Goal: Transaction & Acquisition: Register for event/course

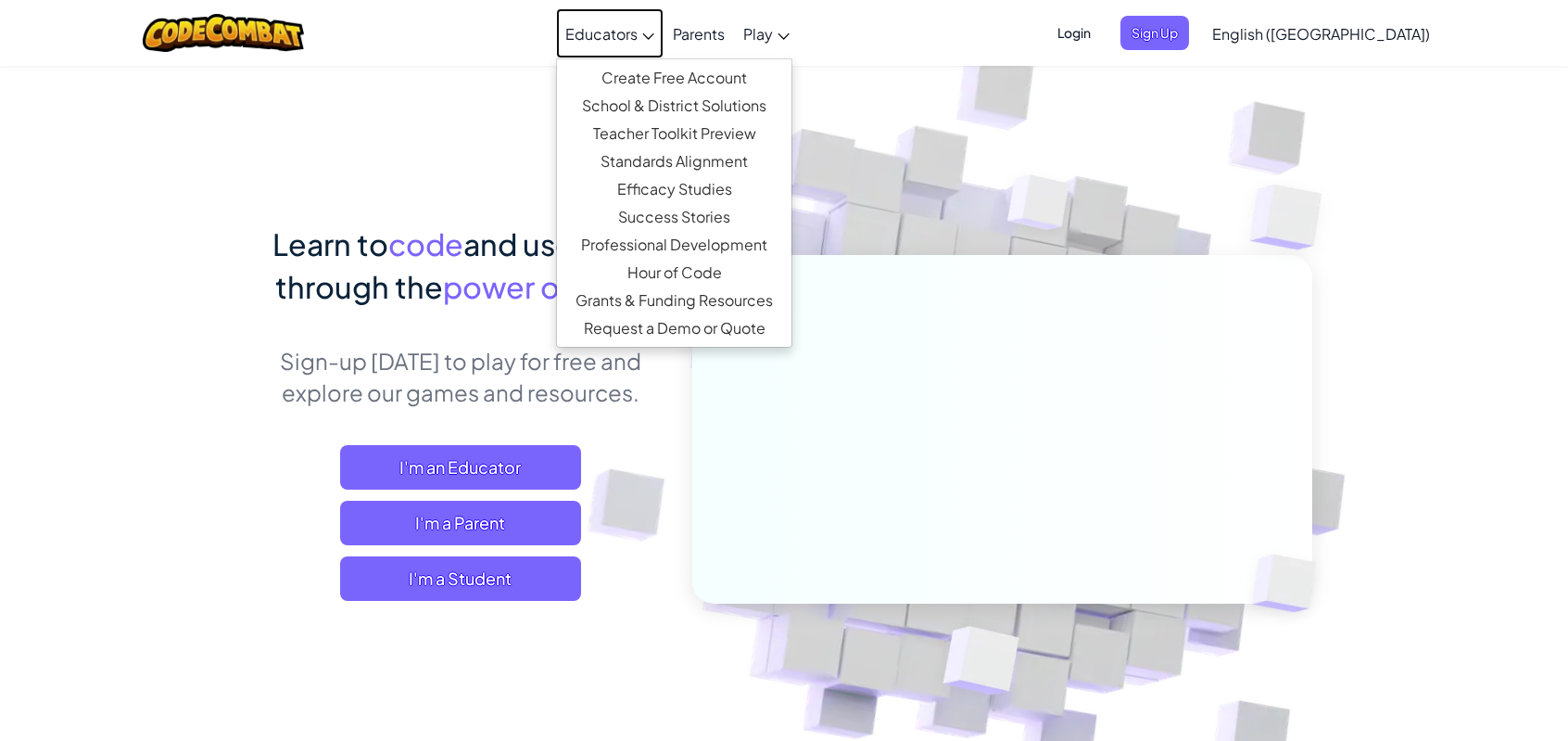
click at [627, 23] on link "Educators" at bounding box center [610, 33] width 108 height 50
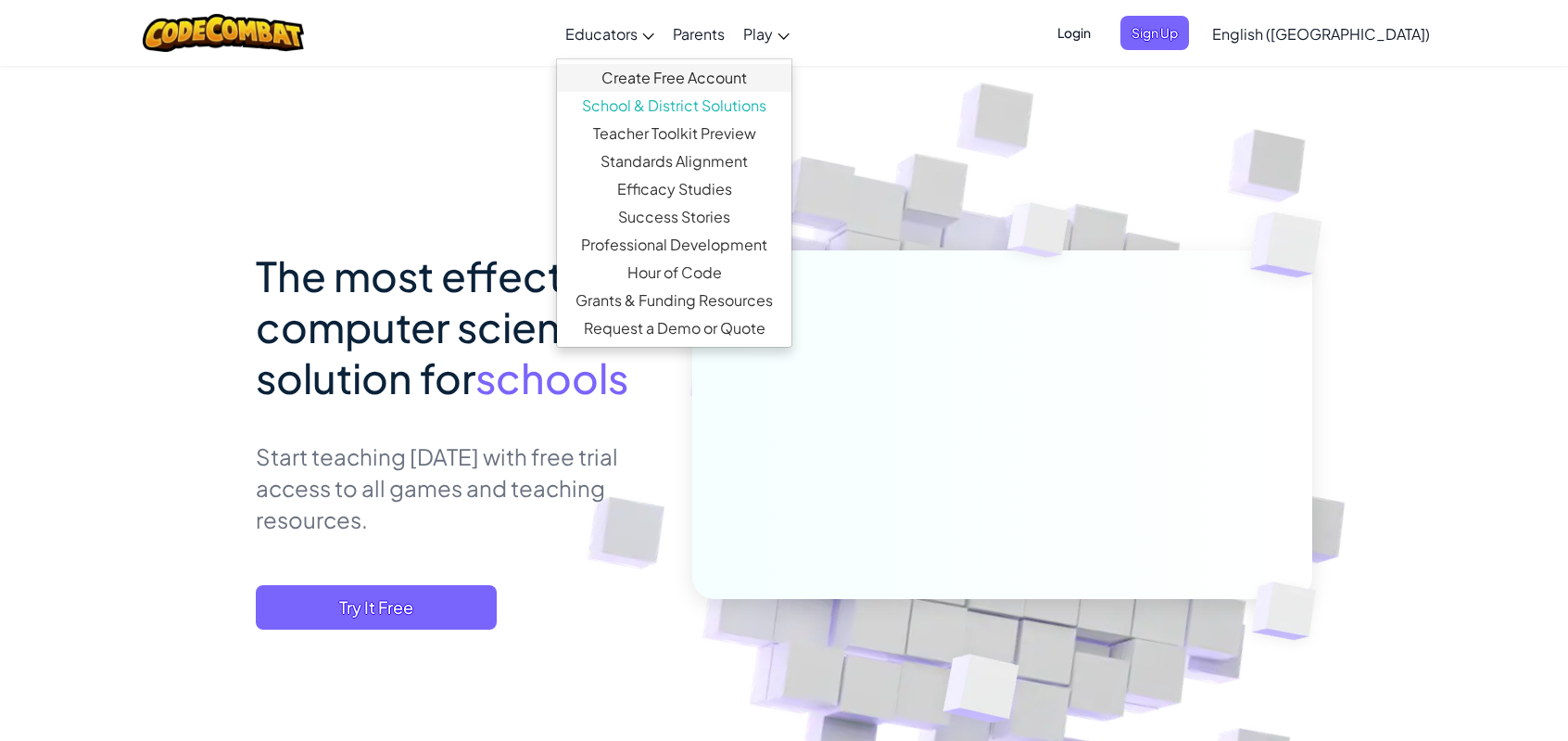
click at [706, 77] on link "Create Free Account" at bounding box center [674, 78] width 235 height 28
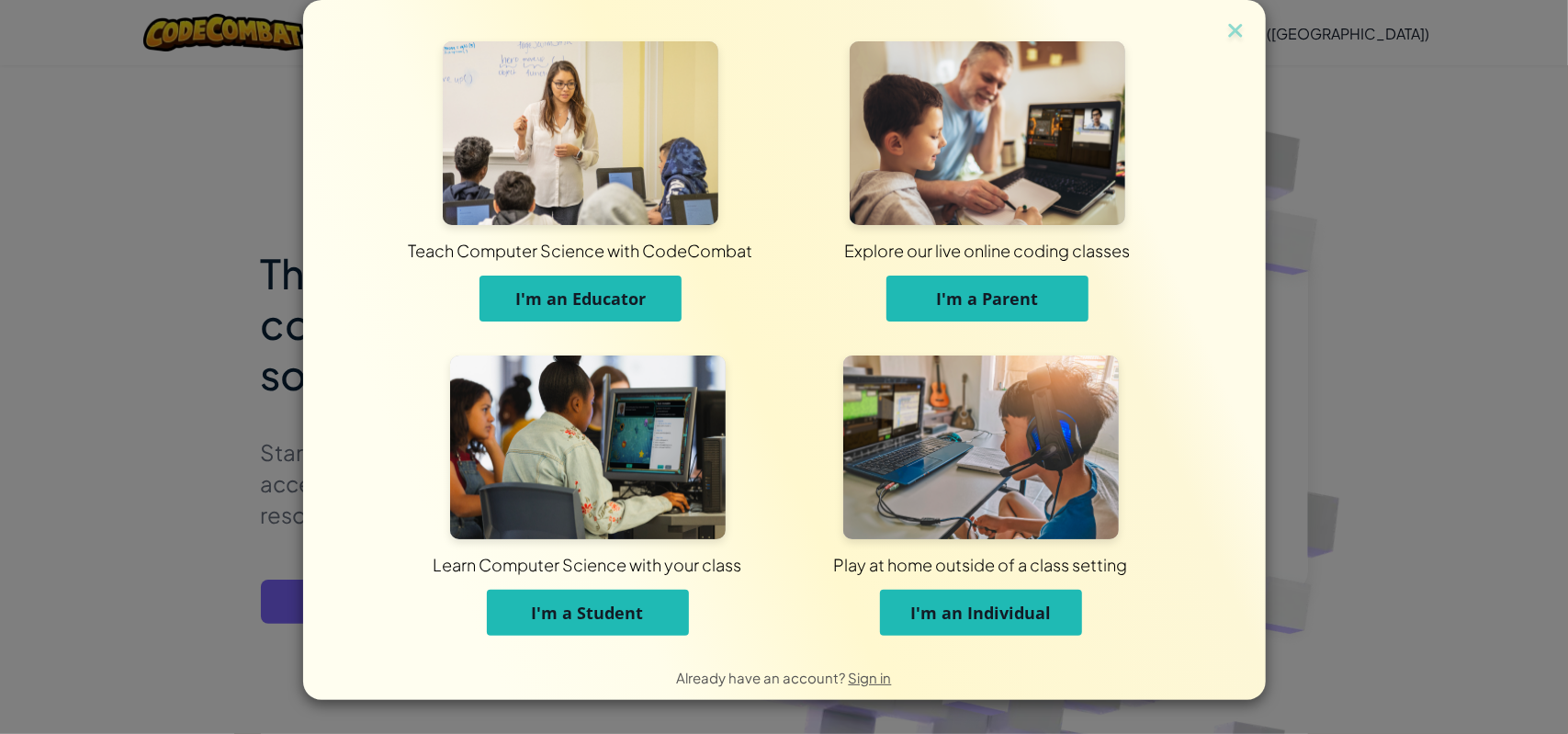
click at [619, 304] on span "I'm an Educator" at bounding box center [581, 299] width 131 height 22
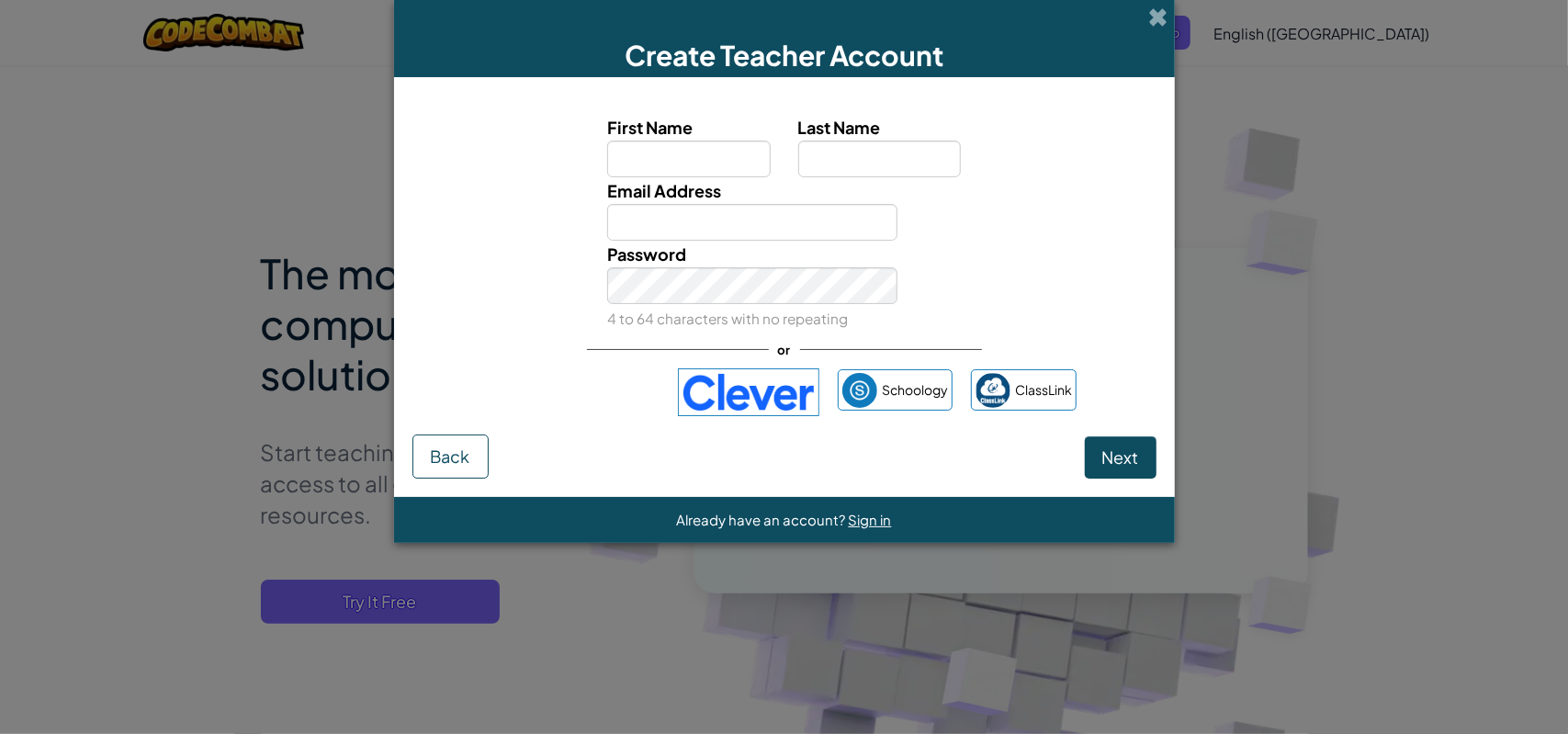
click at [1145, 14] on div "Create Teacher Account" at bounding box center [784, 39] width 781 height 77
click at [1154, 14] on span at bounding box center [1157, 16] width 19 height 19
